Goal: Information Seeking & Learning: Compare options

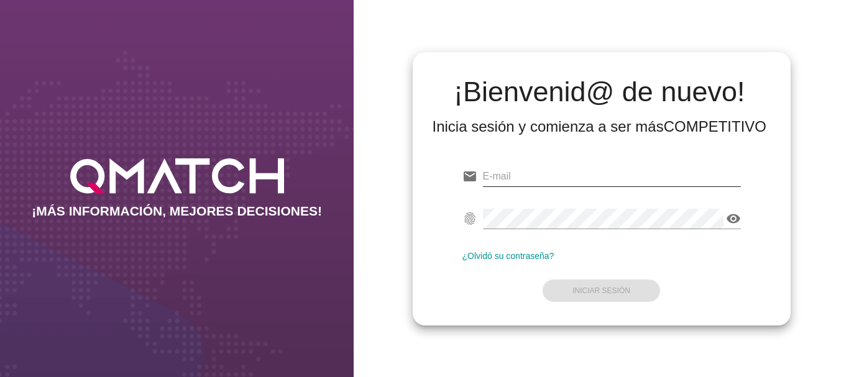
click at [510, 173] on input "email" at bounding box center [612, 177] width 258 height 20
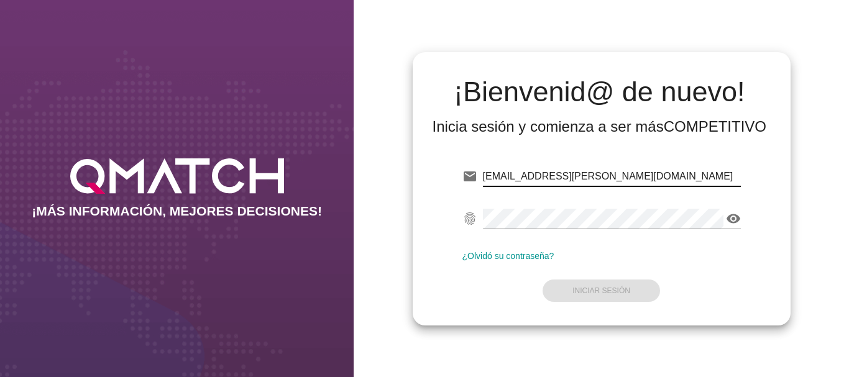
type input "[EMAIL_ADDRESS][PERSON_NAME][DOMAIN_NAME]"
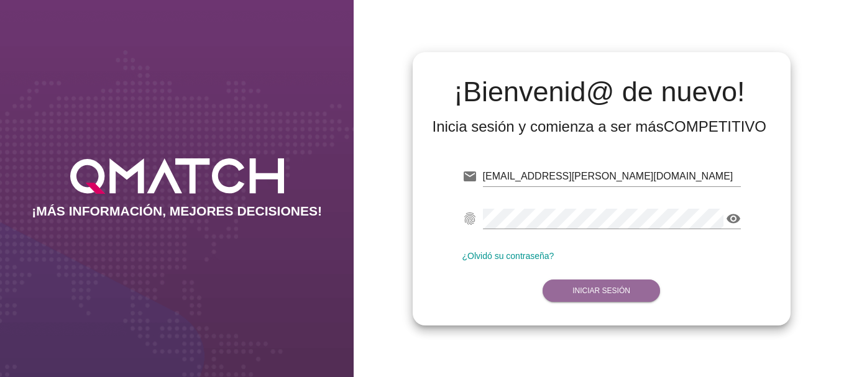
click at [613, 299] on button "Iniciar Sesión" at bounding box center [601, 291] width 117 height 22
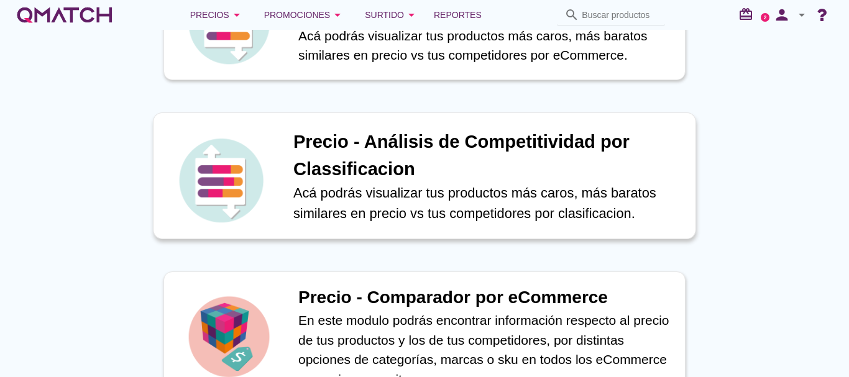
scroll to position [497, 0]
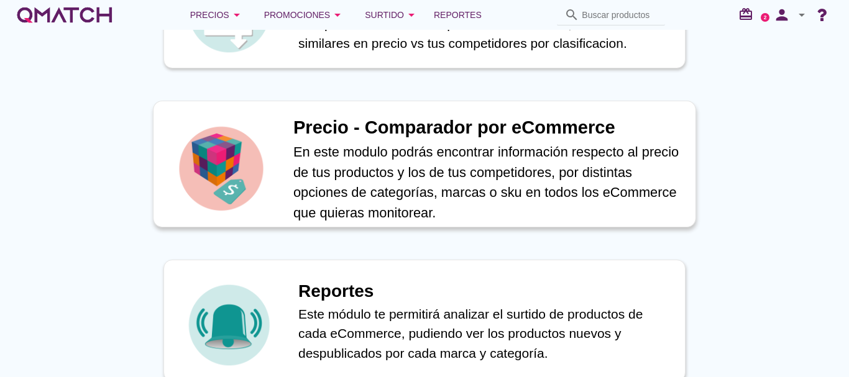
click at [411, 131] on h1 "Precio - Comparador por eCommerce" at bounding box center [487, 127] width 389 height 27
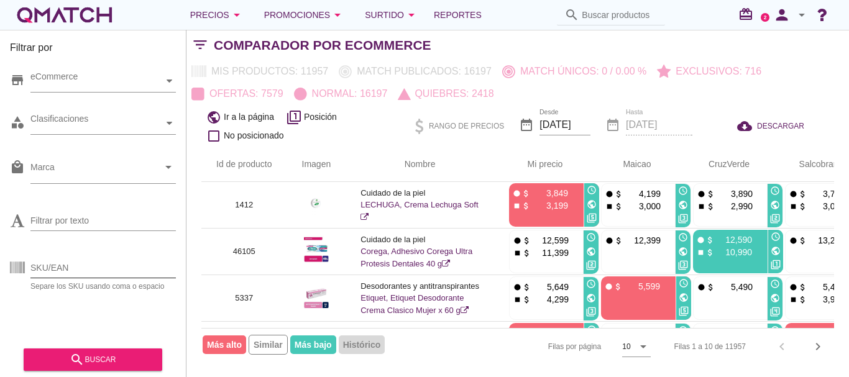
click at [86, 267] on input "SKU/EAN" at bounding box center [102, 268] width 145 height 20
paste input "94984"
type input "94984"
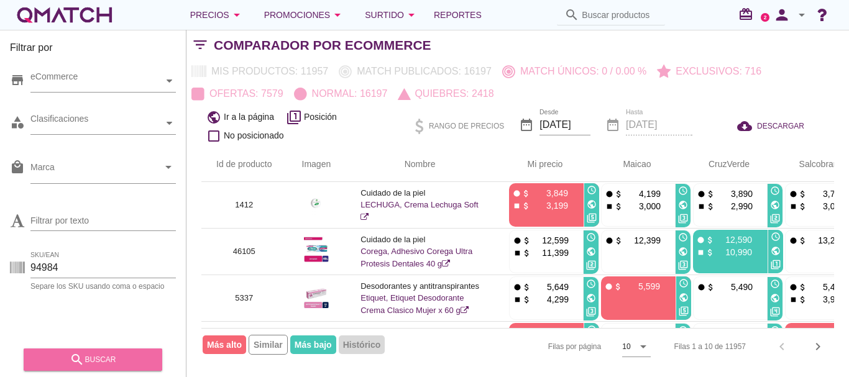
click at [103, 360] on div "search buscar" at bounding box center [93, 359] width 119 height 15
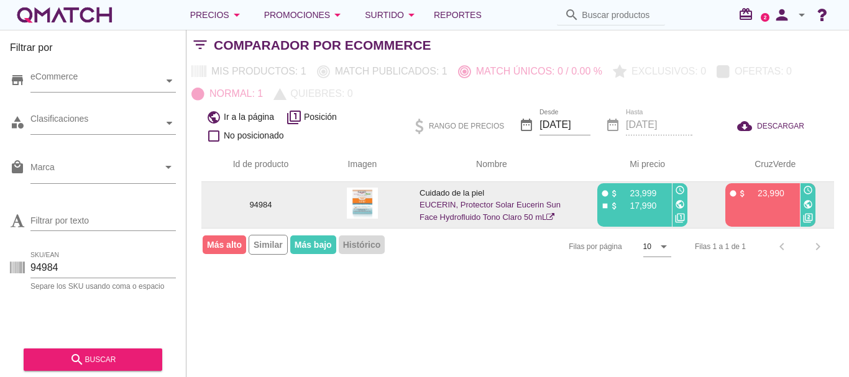
click at [680, 202] on icon "public" at bounding box center [680, 204] width 10 height 10
click at [807, 203] on icon "public" at bounding box center [808, 204] width 10 height 10
